Goal: Task Accomplishment & Management: Use online tool/utility

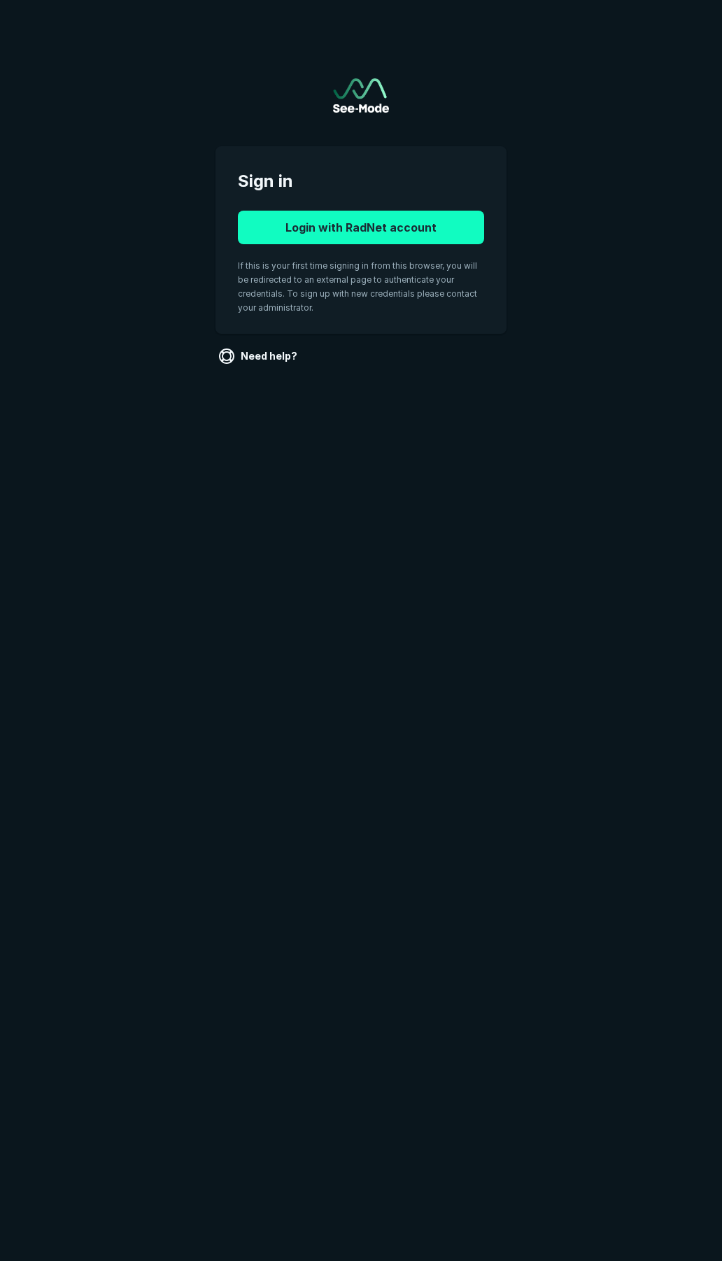
click at [344, 227] on button "Login with RadNet account" at bounding box center [361, 228] width 246 height 34
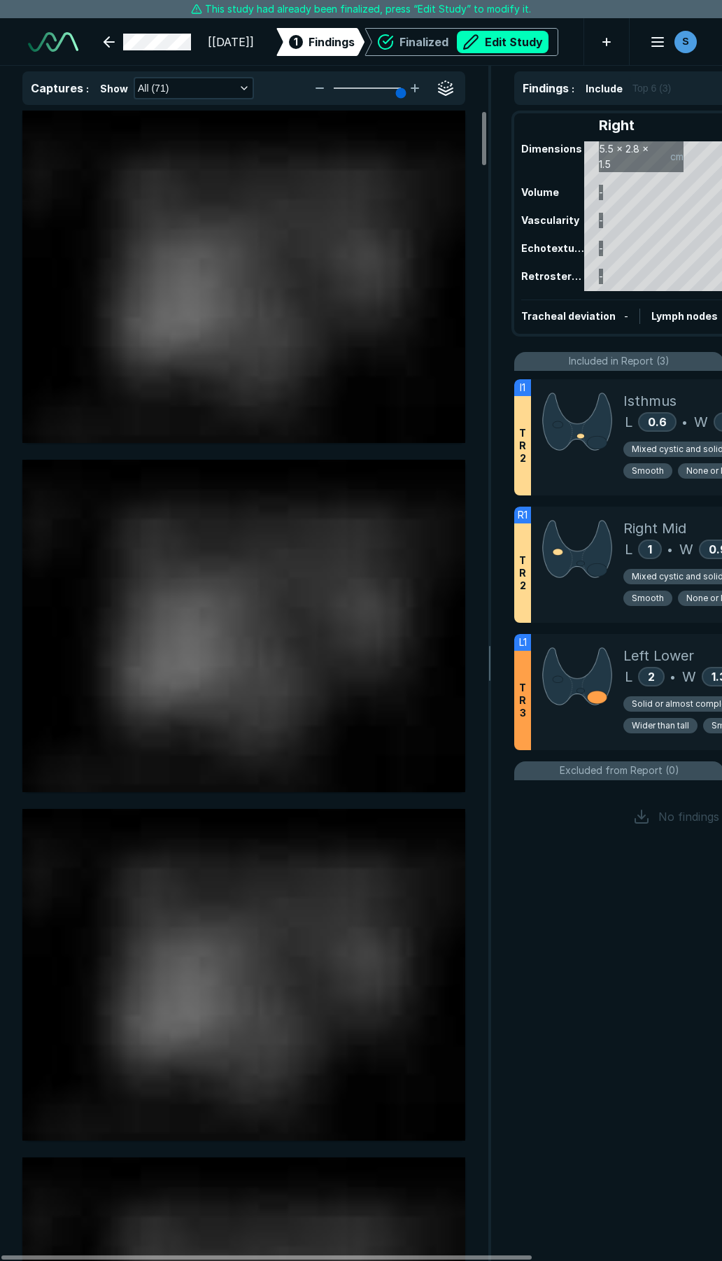
scroll to position [7149, 5050]
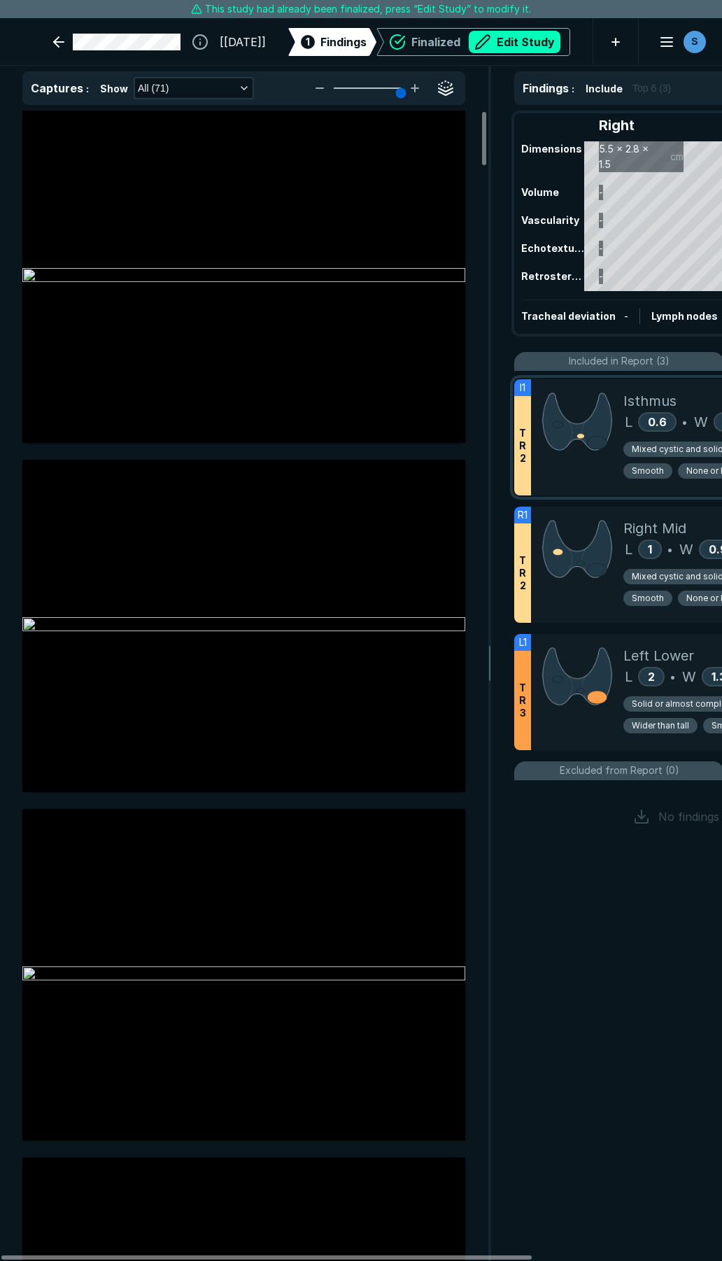
click at [584, 466] on div at bounding box center [577, 437] width 92 height 116
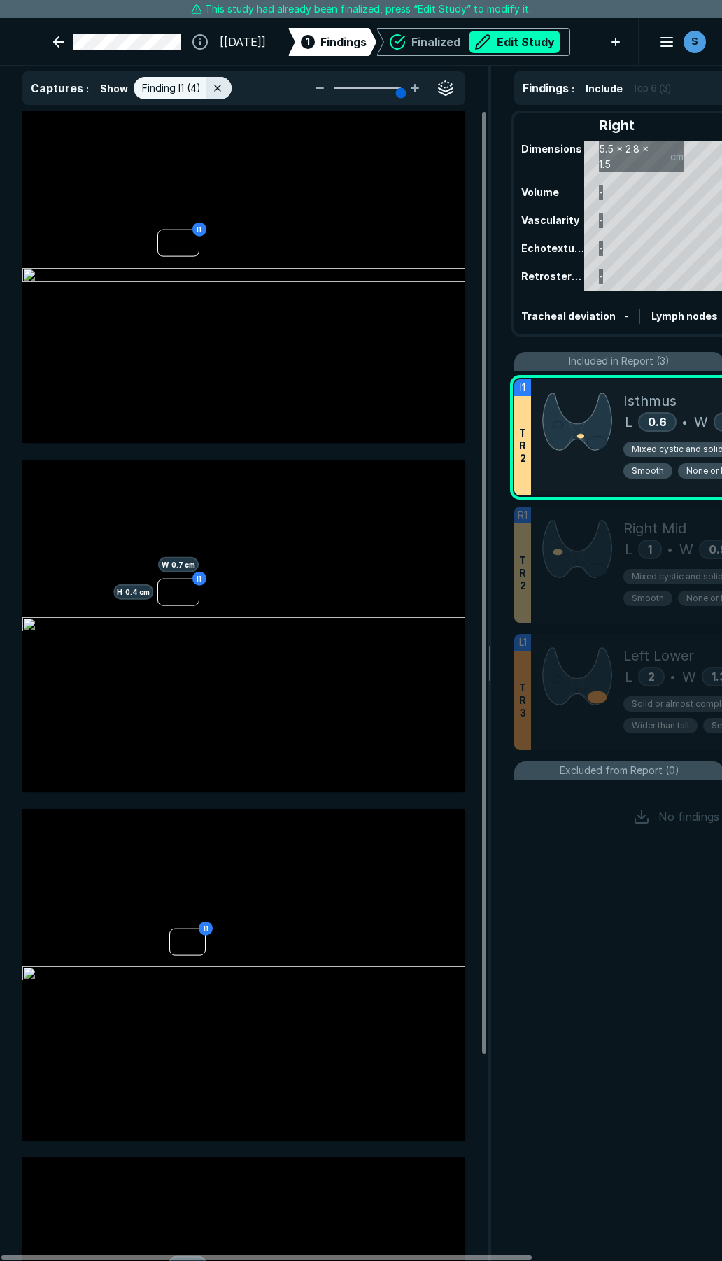
scroll to position [6824, 3771]
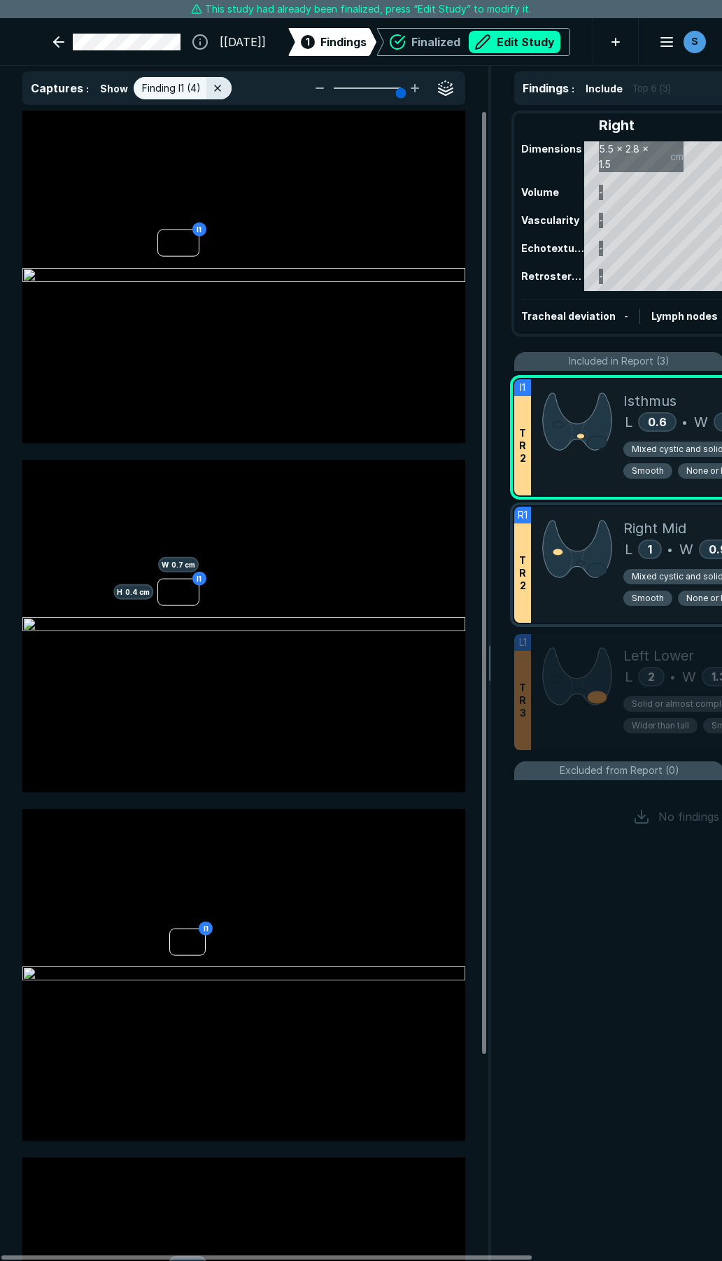
click at [560, 596] on div at bounding box center [577, 565] width 92 height 116
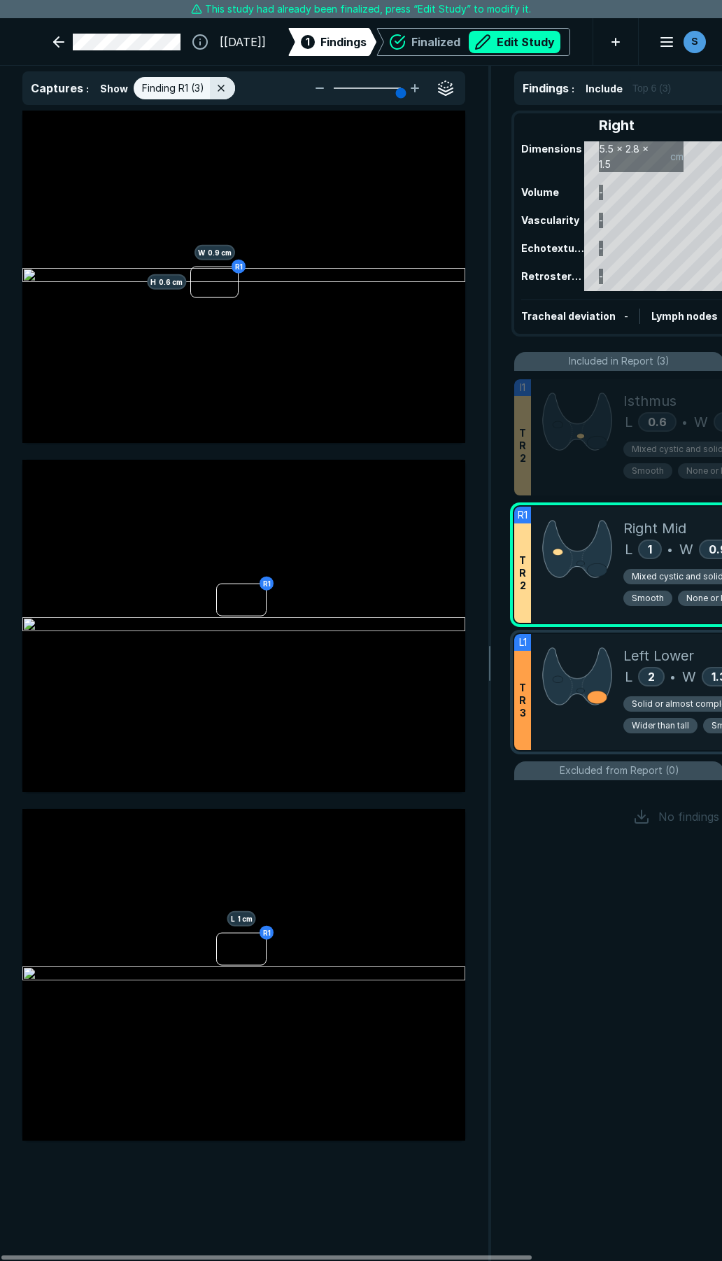
click at [580, 731] on div at bounding box center [577, 692] width 92 height 116
